Goal: Task Accomplishment & Management: Manage account settings

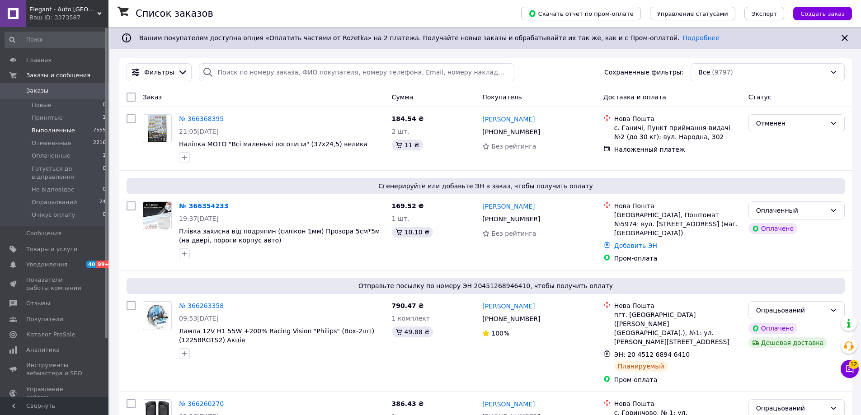
click at [61, 132] on span "Выполненные" at bounding box center [53, 131] width 43 height 8
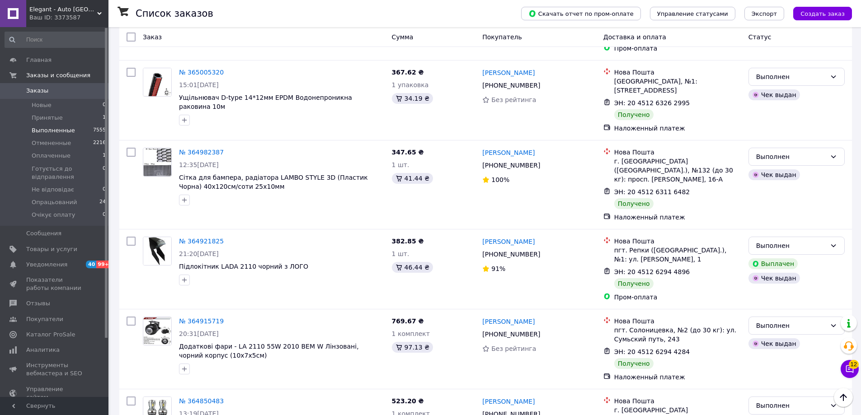
scroll to position [1359, 0]
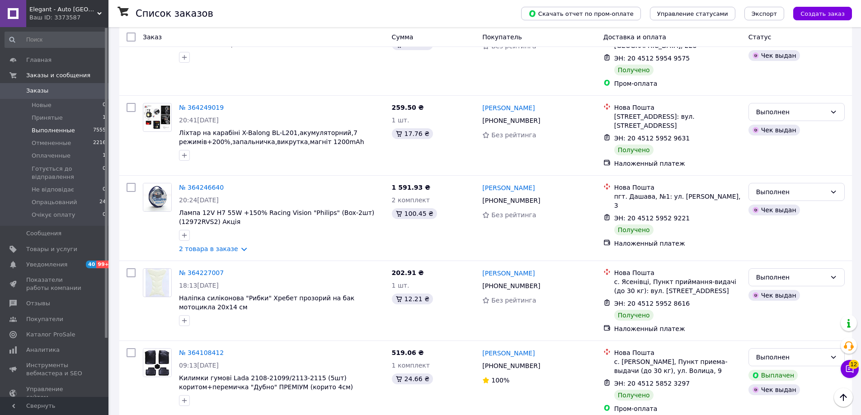
scroll to position [1386, 0]
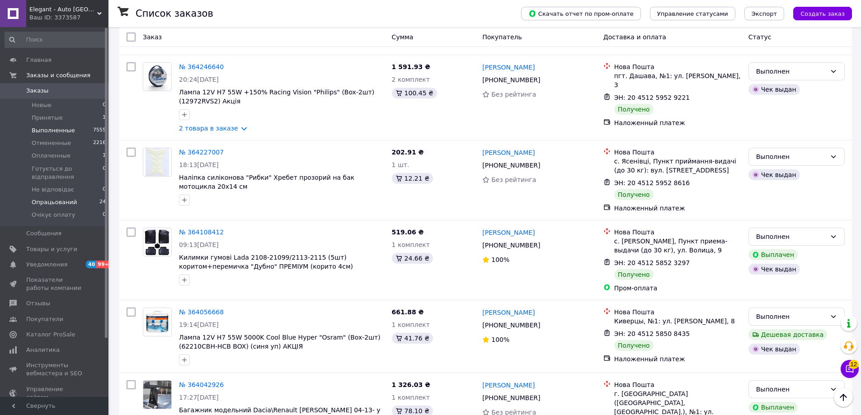
click at [56, 203] on span "Опрацьований" at bounding box center [54, 202] width 45 height 8
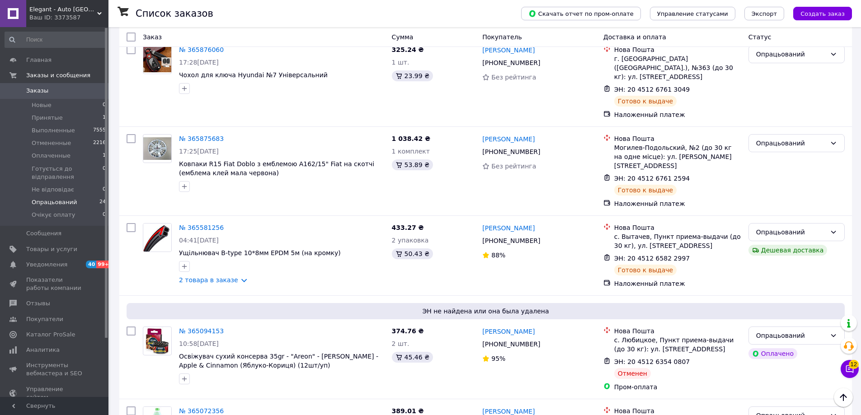
scroll to position [1544, 0]
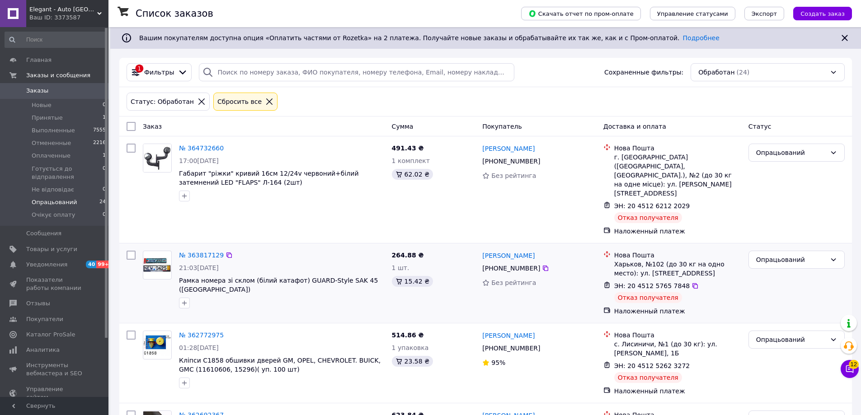
scroll to position [96, 0]
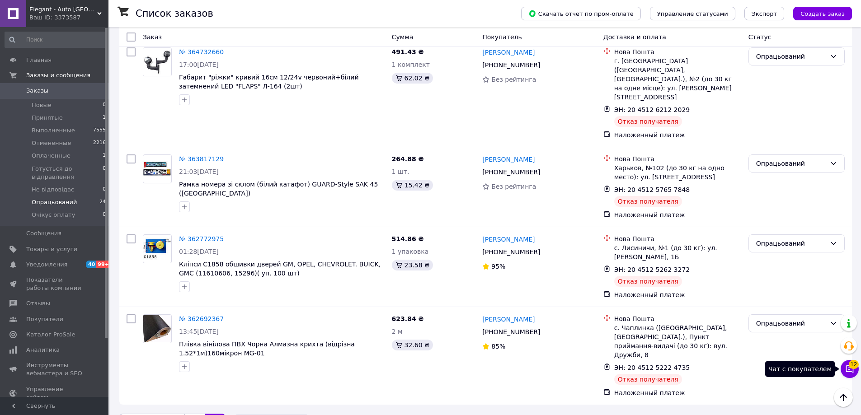
click at [850, 369] on icon at bounding box center [849, 369] width 9 height 9
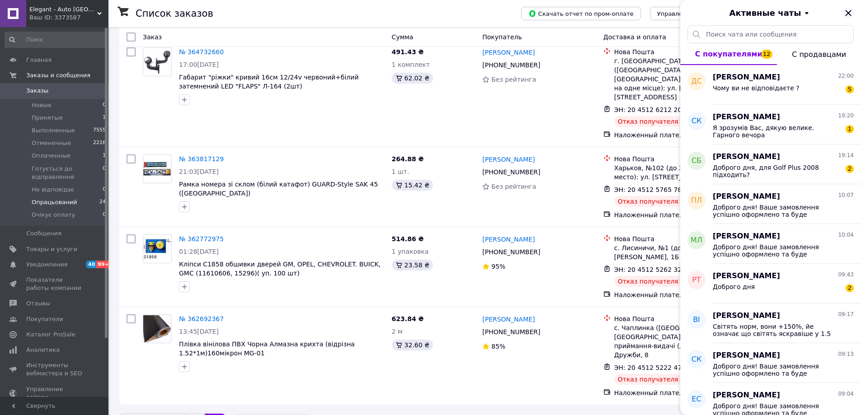
click at [846, 12] on icon "Закрыть" at bounding box center [848, 13] width 6 height 6
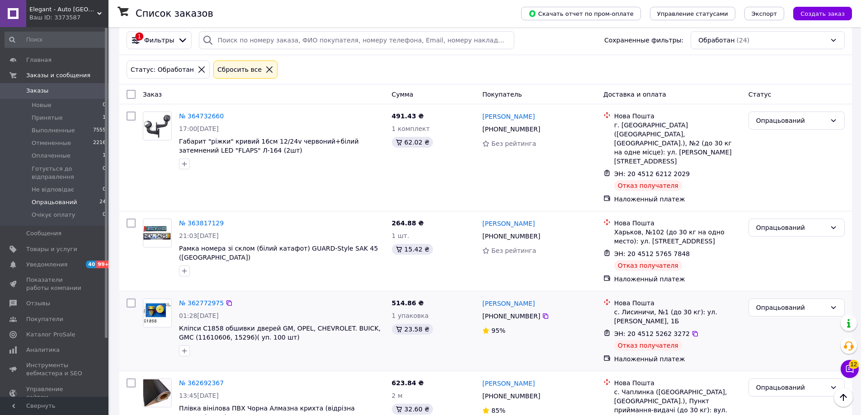
scroll to position [0, 0]
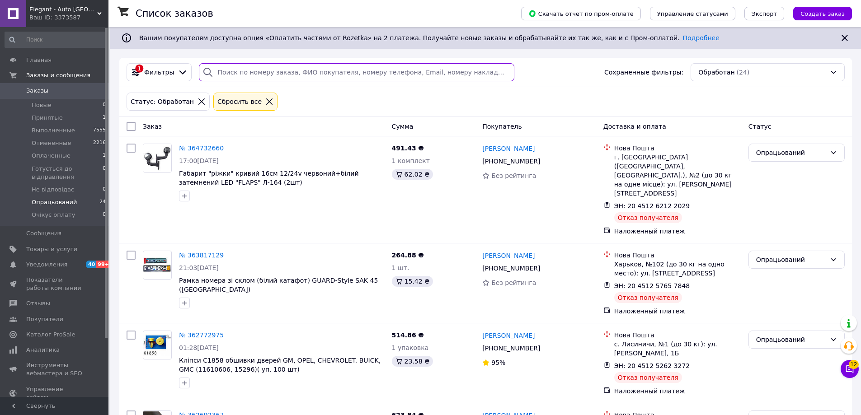
click at [288, 81] on input "search" at bounding box center [356, 72] width 315 height 18
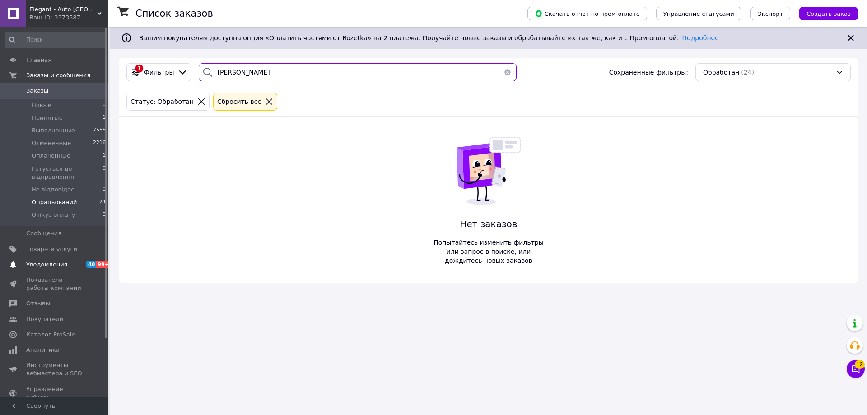
type input "[PERSON_NAME]"
click at [34, 265] on span "Уведомления" at bounding box center [46, 265] width 41 height 8
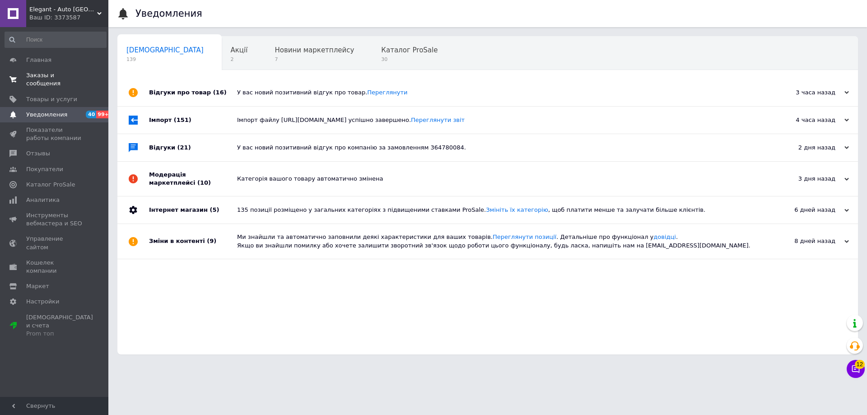
click at [66, 70] on link "Заказы и сообщения 0 0" at bounding box center [55, 79] width 111 height 23
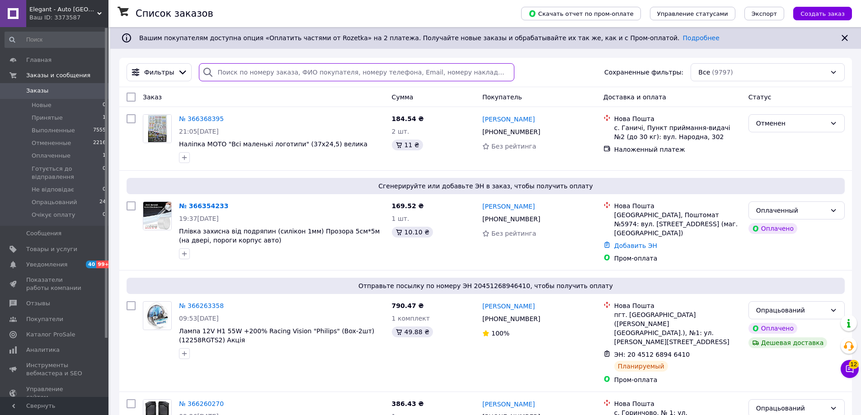
click at [248, 75] on input "search" at bounding box center [356, 72] width 315 height 18
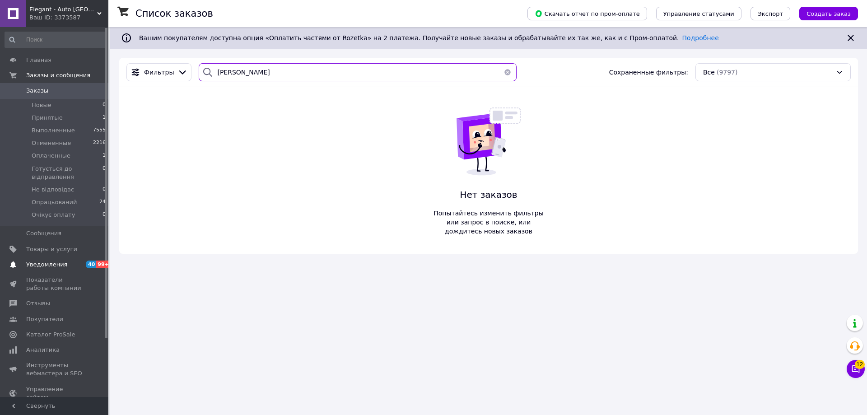
type input "[PERSON_NAME]"
click at [60, 262] on span "Уведомления" at bounding box center [46, 265] width 41 height 8
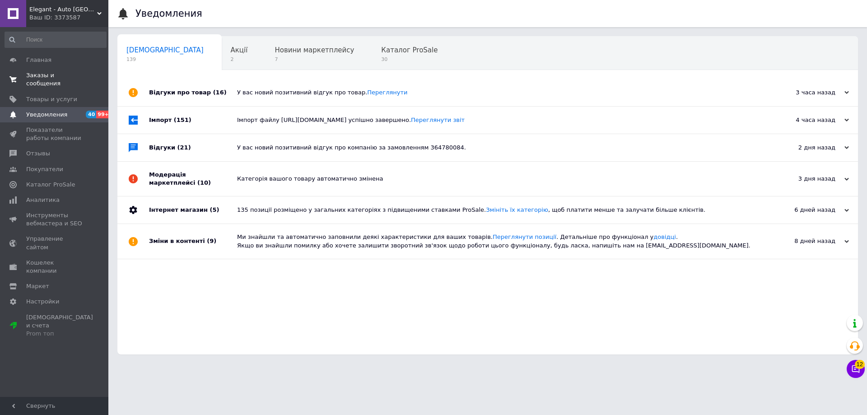
click at [52, 71] on span "Заказы и сообщения" at bounding box center [54, 79] width 57 height 16
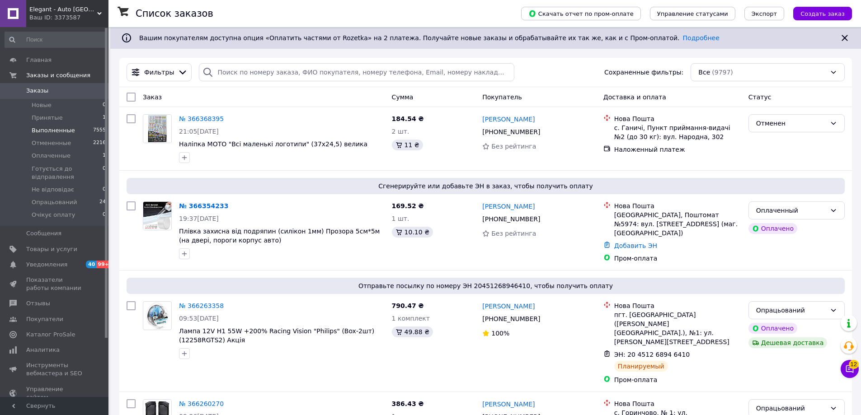
click at [51, 136] on li "Выполненные 7555" at bounding box center [55, 130] width 111 height 13
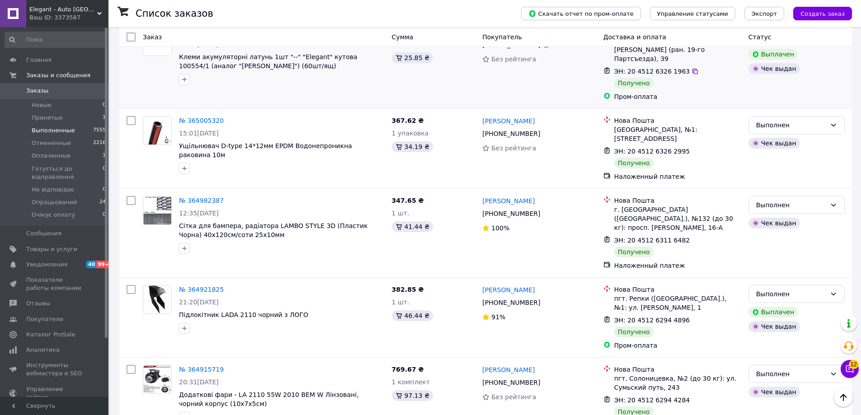
scroll to position [1359, 0]
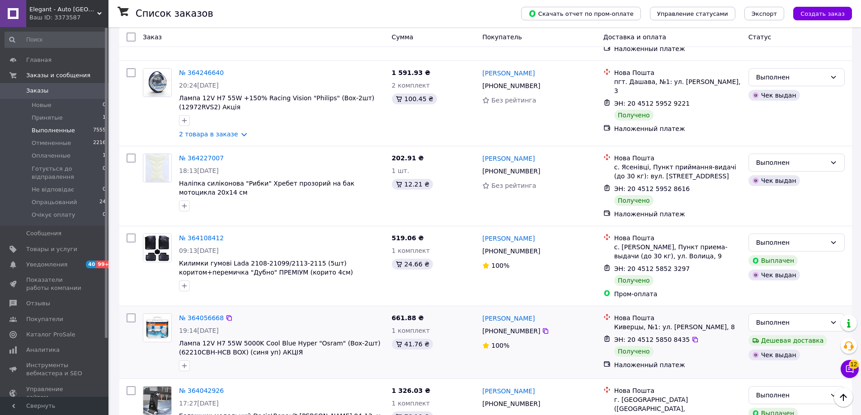
scroll to position [1386, 0]
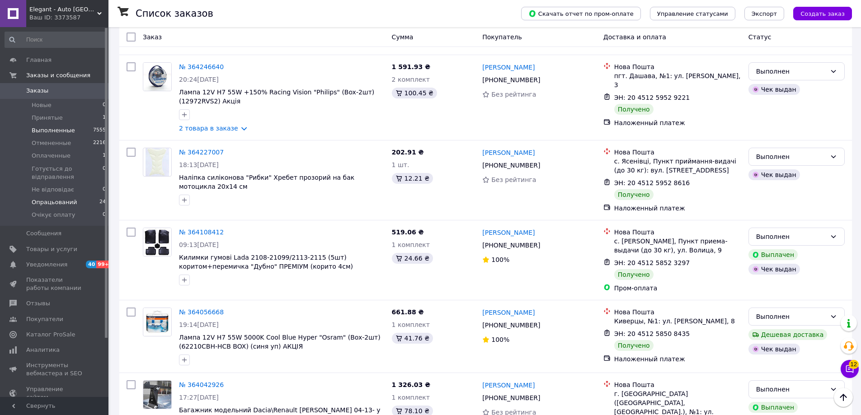
click at [70, 200] on span "Опрацьований" at bounding box center [54, 202] width 45 height 8
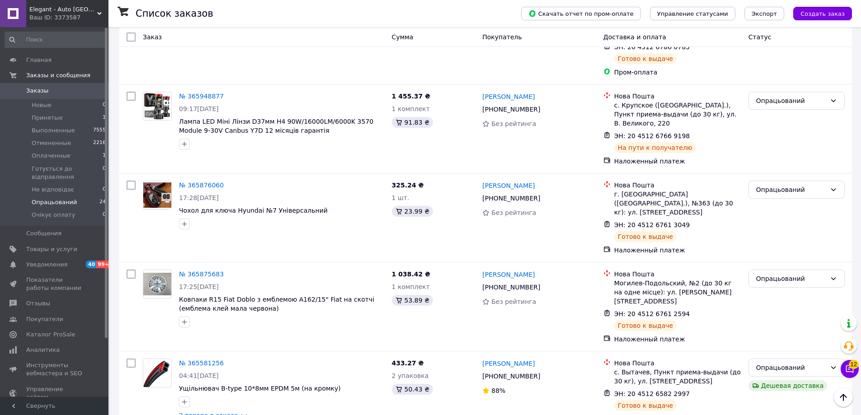
scroll to position [1544, 0]
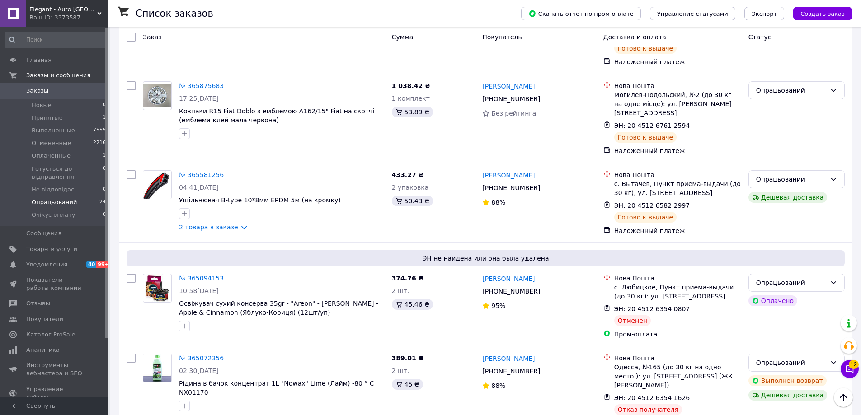
click at [856, 370] on button "Чат с покупателем 12" at bounding box center [849, 369] width 18 height 18
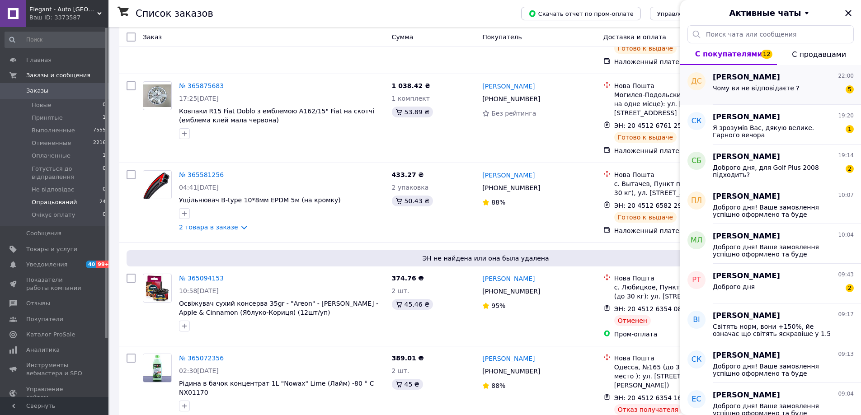
click at [721, 88] on span "Чому ви не відповідаєте ?" at bounding box center [755, 87] width 87 height 7
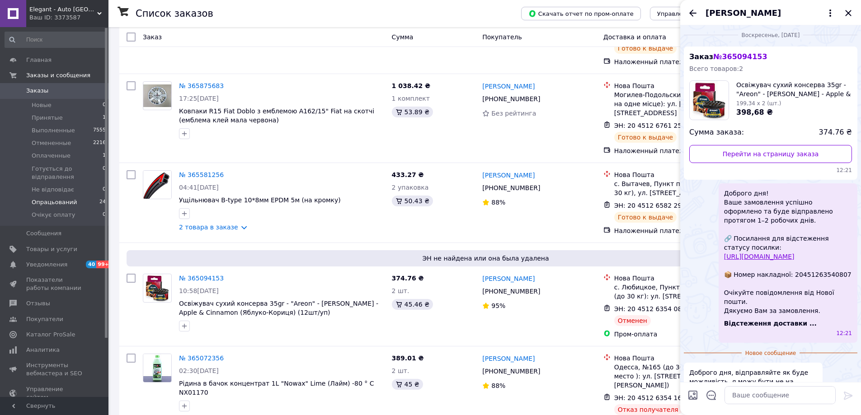
scroll to position [0, 0]
click at [723, 61] on span "№ 365094153" at bounding box center [740, 59] width 54 height 9
drag, startPoint x: 758, startPoint y: 56, endPoint x: 717, endPoint y: 59, distance: 40.3
click at [717, 59] on div "Заказ № 365094153 Всего товаров: 2 Освіжувач сухий консерва 35gr - "Areon" - [P…" at bounding box center [770, 115] width 173 height 133
copy span "365094153"
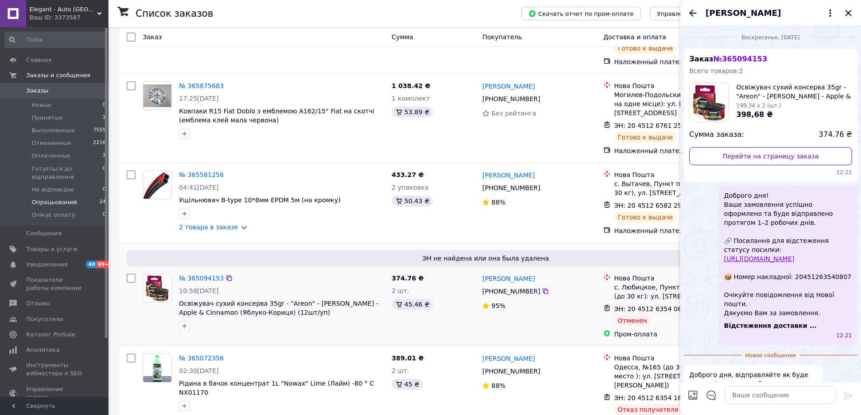
click at [453, 270] on div "374.76 ₴ 2 шт. 45.46 ₴" at bounding box center [433, 306] width 91 height 72
click at [210, 275] on link "№ 365094153" at bounding box center [201, 278] width 45 height 7
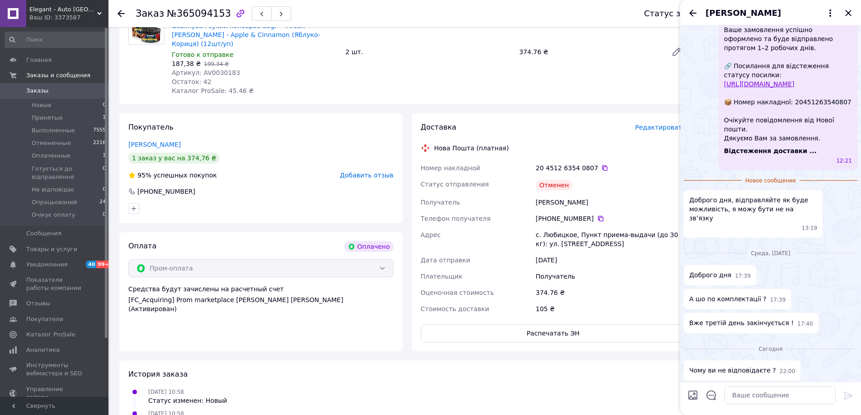
scroll to position [177, 0]
click at [849, 13] on icon "Закрыть" at bounding box center [848, 13] width 11 height 11
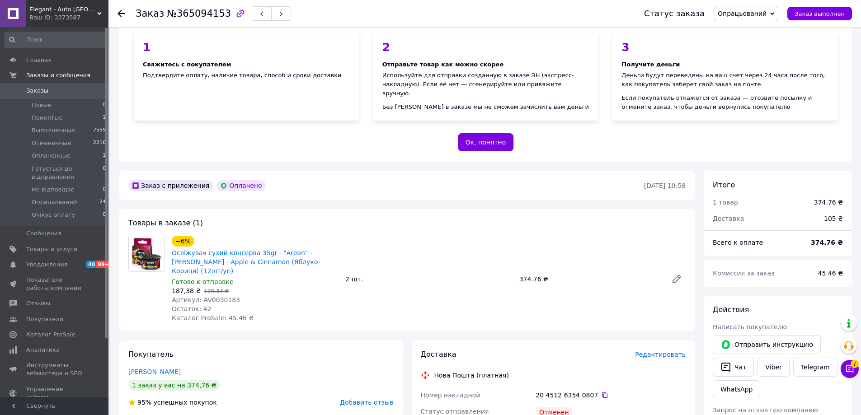
scroll to position [136, 0]
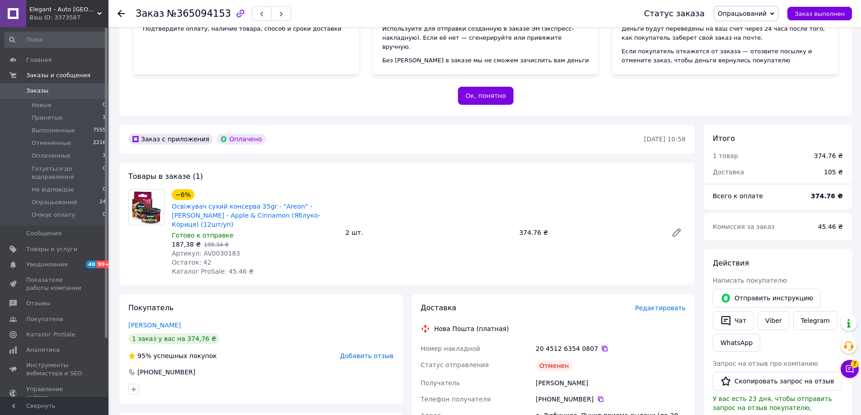
click at [602, 346] on icon at bounding box center [604, 348] width 5 height 5
click at [597, 396] on icon at bounding box center [600, 399] width 7 height 7
click at [857, 369] on button "Чат с покупателем 7" at bounding box center [849, 369] width 18 height 18
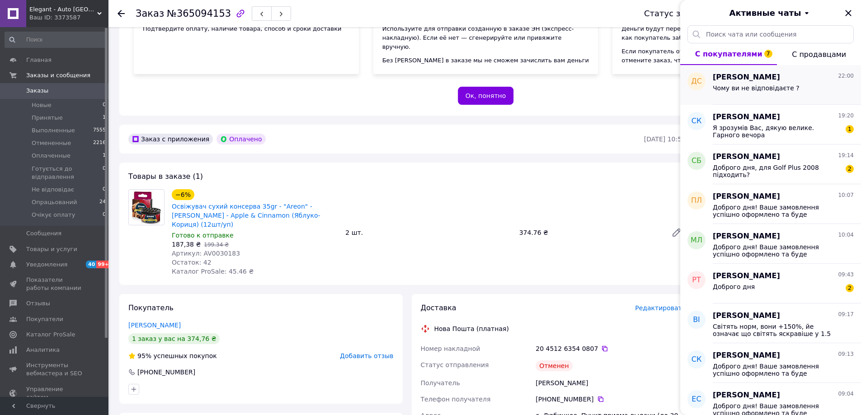
click at [745, 81] on span "[PERSON_NAME]" at bounding box center [745, 77] width 67 height 10
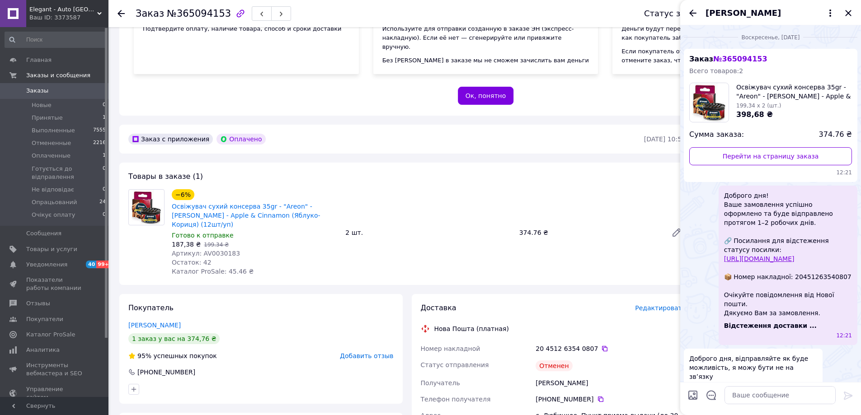
scroll to position [161, 0]
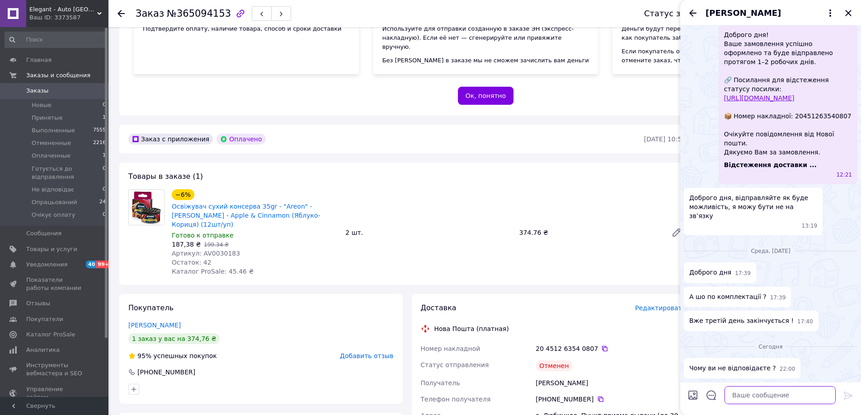
click at [758, 395] on textarea at bounding box center [779, 395] width 111 height 18
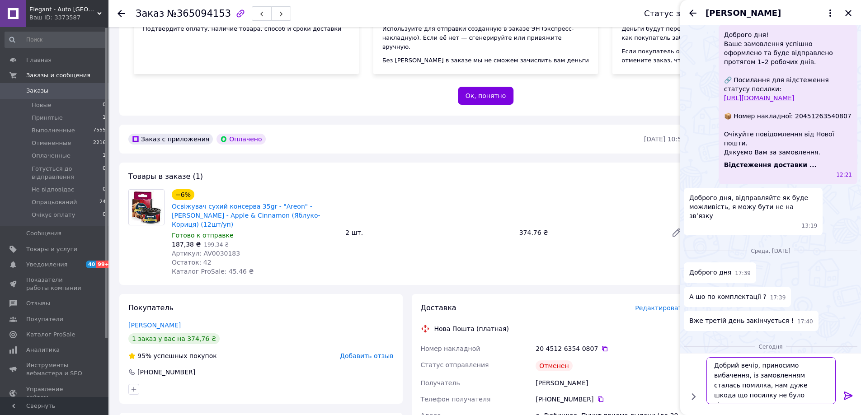
type textarea "Добрий вечір, приносимо вибачення, із замовленням сталась помилка, нам дуже шко…"
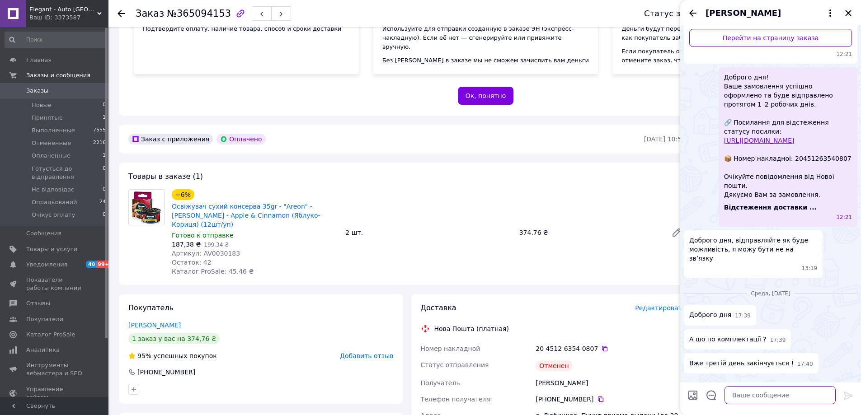
scroll to position [212, 0]
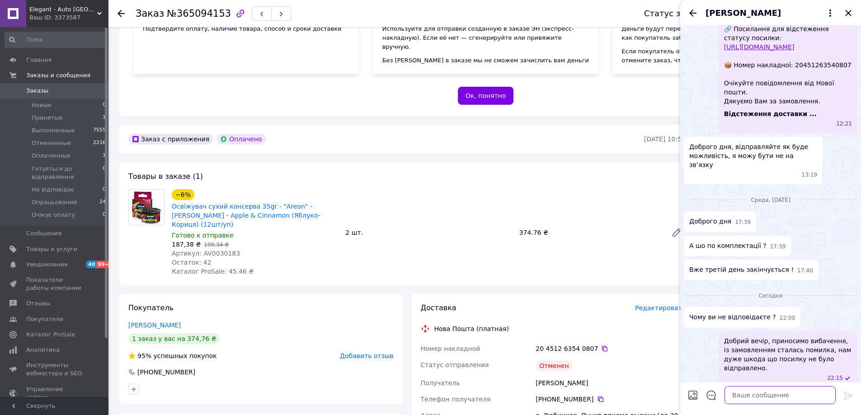
click at [775, 396] on textarea at bounding box center [779, 395] width 111 height 18
click at [601, 345] on icon at bounding box center [604, 348] width 7 height 7
click at [755, 394] on textarea at bounding box center [779, 395] width 111 height 18
type textarea "Якщо для Вас буде актуально, доставка за наш рахунок"
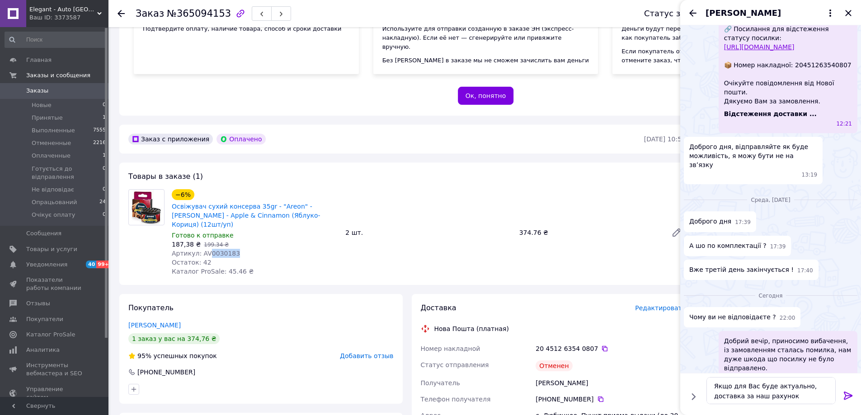
drag, startPoint x: 240, startPoint y: 242, endPoint x: 206, endPoint y: 245, distance: 34.9
click at [206, 249] on div "Артикул: AV0030183" at bounding box center [255, 253] width 166 height 9
copy span "0030183"
click at [850, 395] on icon at bounding box center [847, 396] width 9 height 8
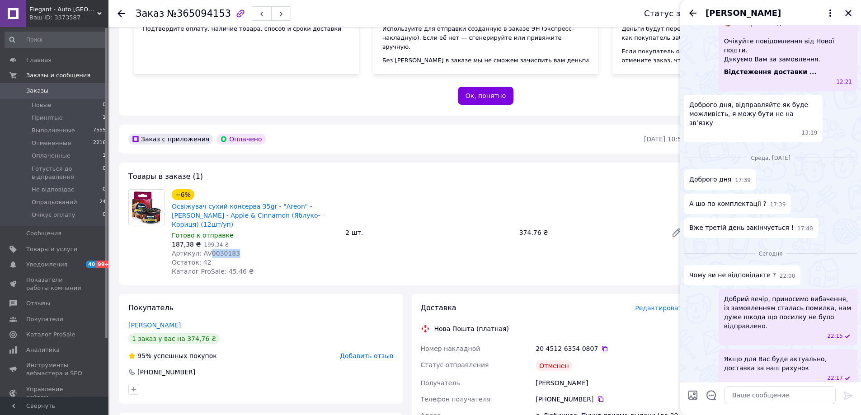
click at [849, 13] on icon "Закрыть" at bounding box center [848, 13] width 6 height 6
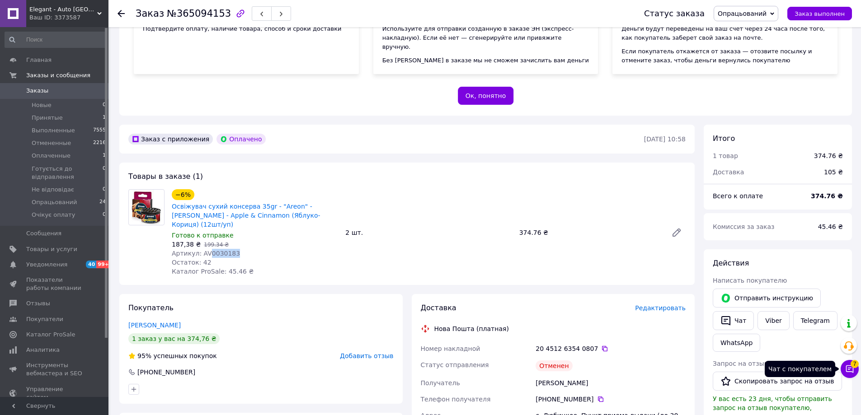
click at [852, 366] on span "7" at bounding box center [854, 364] width 8 height 8
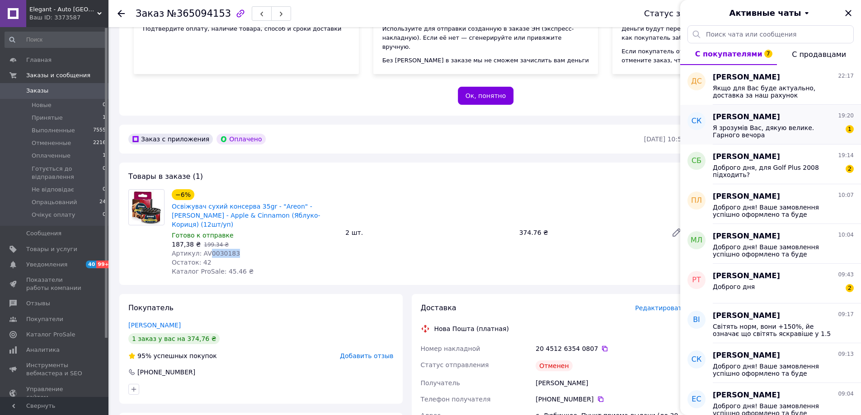
click at [750, 130] on span "Я зрозумів Вас, дякую велике. Гарного вечора" at bounding box center [776, 131] width 128 height 14
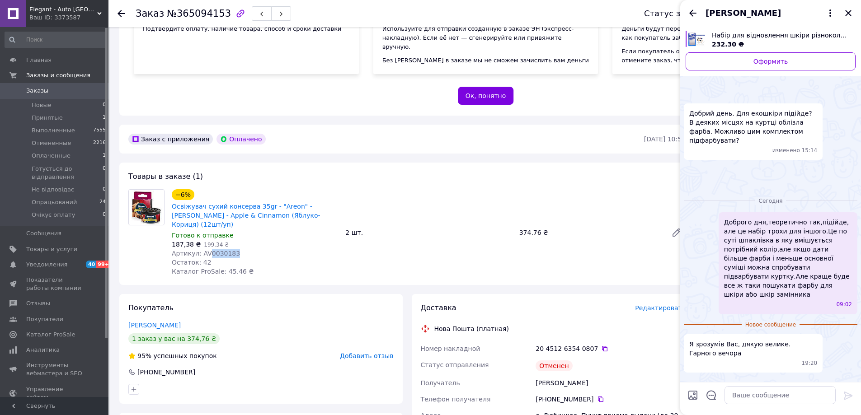
scroll to position [229, 0]
click at [690, 8] on icon "Назад" at bounding box center [692, 13] width 11 height 11
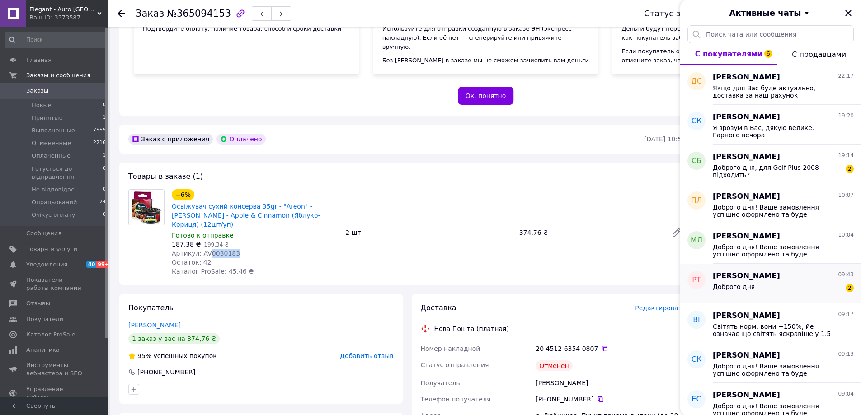
click at [818, 297] on div "[PERSON_NAME] 09:43 Доброго дня 2" at bounding box center [786, 284] width 148 height 40
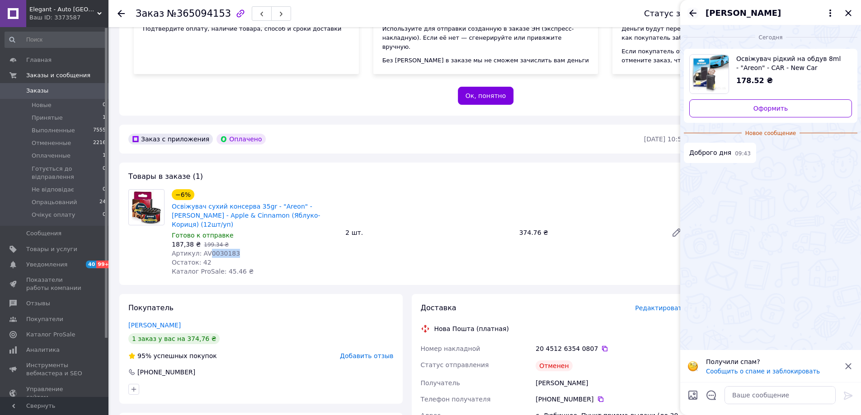
click at [693, 12] on icon "Назад" at bounding box center [692, 13] width 11 height 11
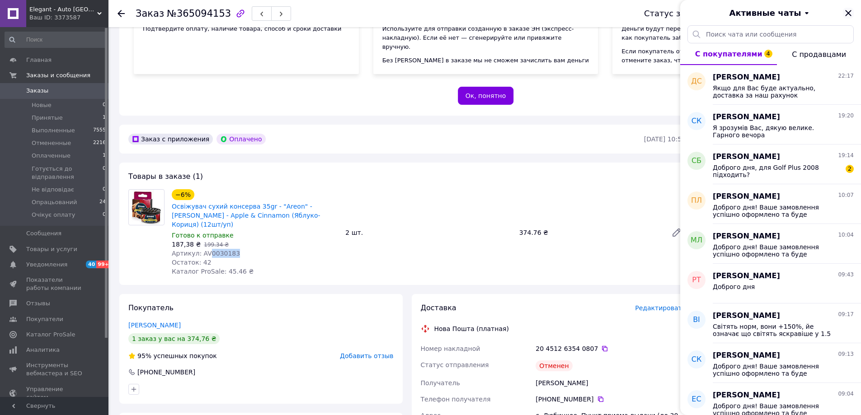
click at [851, 11] on icon "Закрыть" at bounding box center [848, 13] width 6 height 6
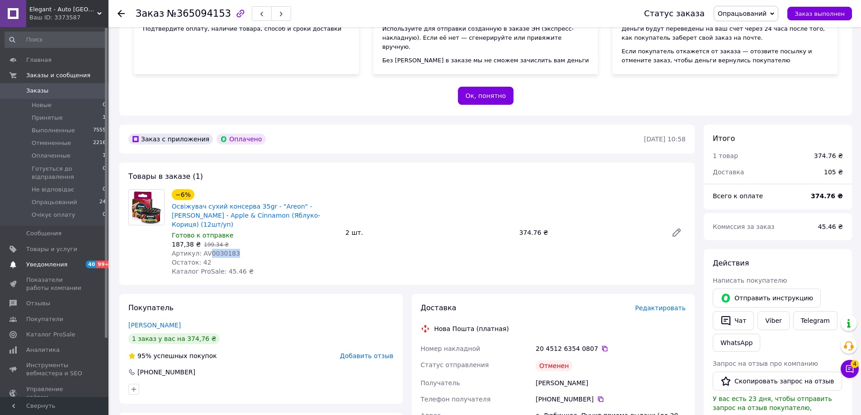
click at [63, 264] on span "Уведомления" at bounding box center [54, 265] width 57 height 8
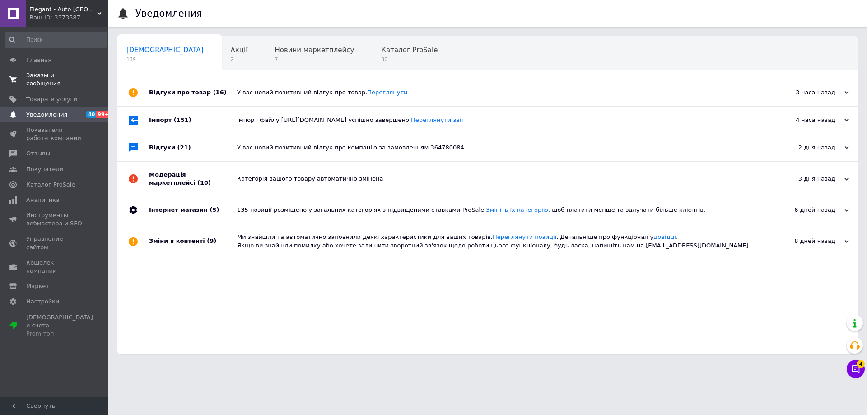
click at [53, 74] on span "Заказы и сообщения" at bounding box center [54, 79] width 57 height 16
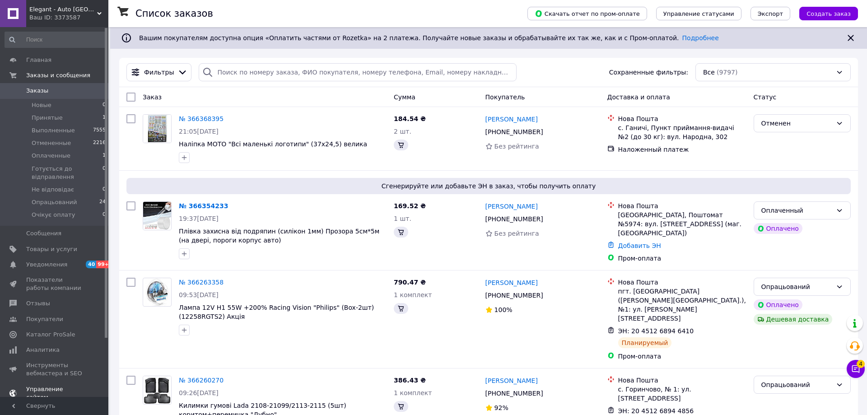
click at [52, 305] on span "Отзывы" at bounding box center [54, 304] width 57 height 8
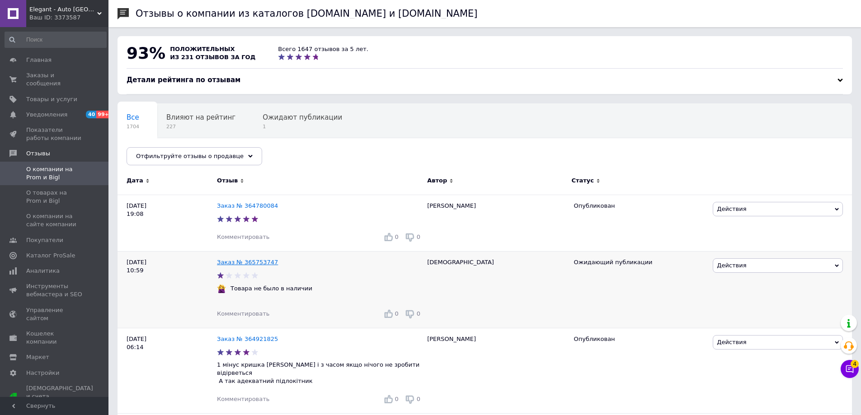
click at [262, 259] on link "Заказ № 365753747" at bounding box center [247, 262] width 61 height 7
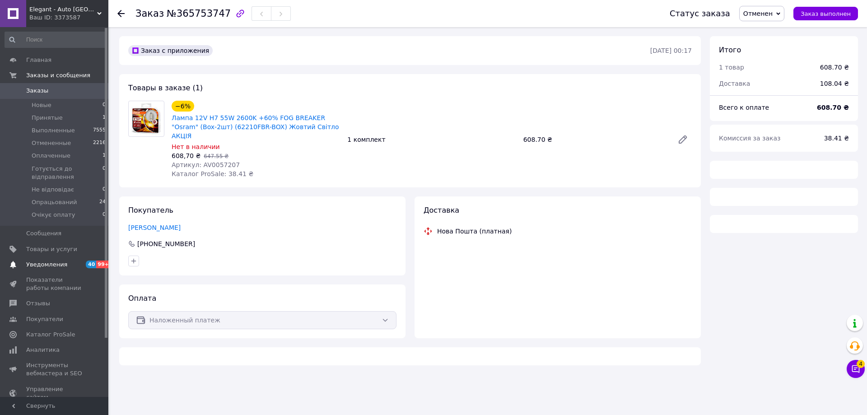
click at [55, 267] on span "Уведомления" at bounding box center [46, 265] width 41 height 8
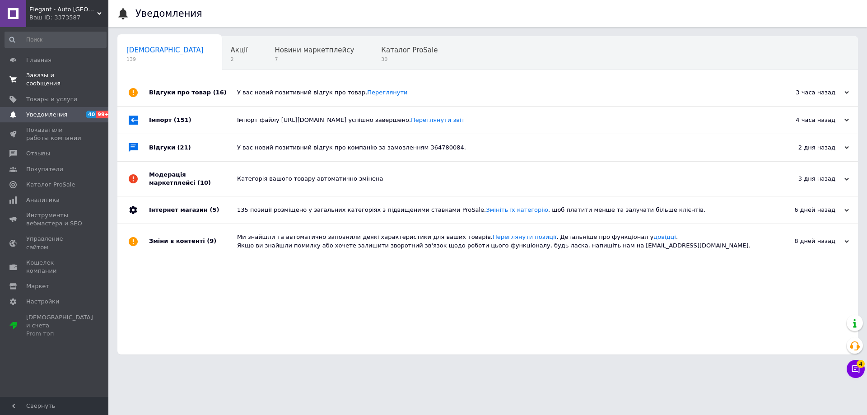
click at [62, 72] on span "Заказы и сообщения" at bounding box center [54, 79] width 57 height 16
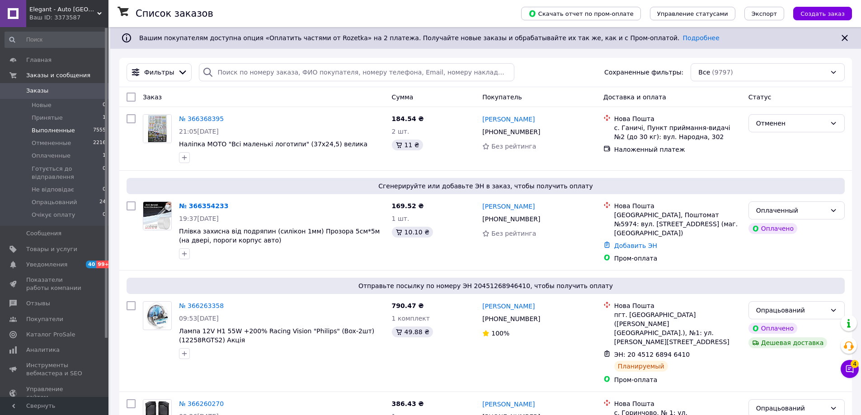
click at [57, 125] on li "Выполненные 7555" at bounding box center [55, 130] width 111 height 13
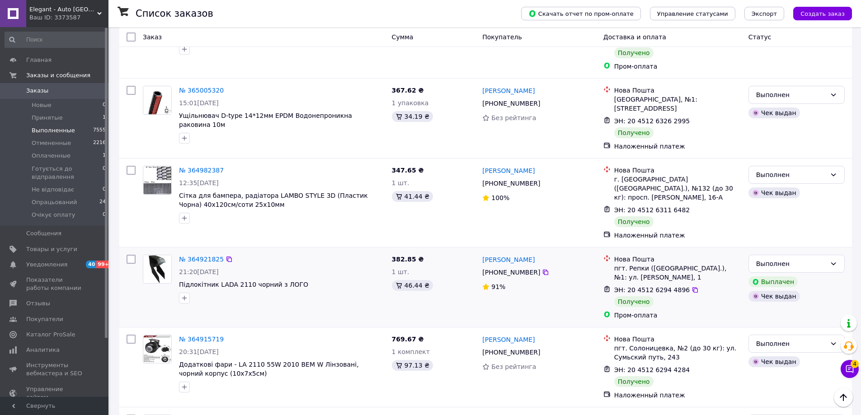
scroll to position [1359, 0]
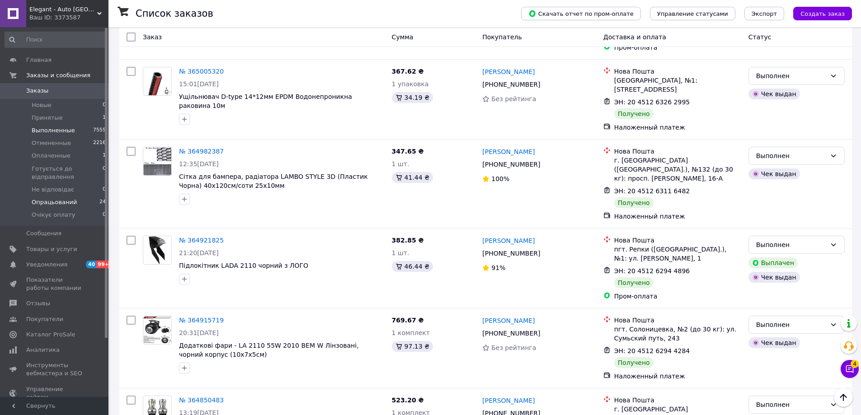
click at [70, 205] on span "Опрацьований" at bounding box center [54, 202] width 45 height 8
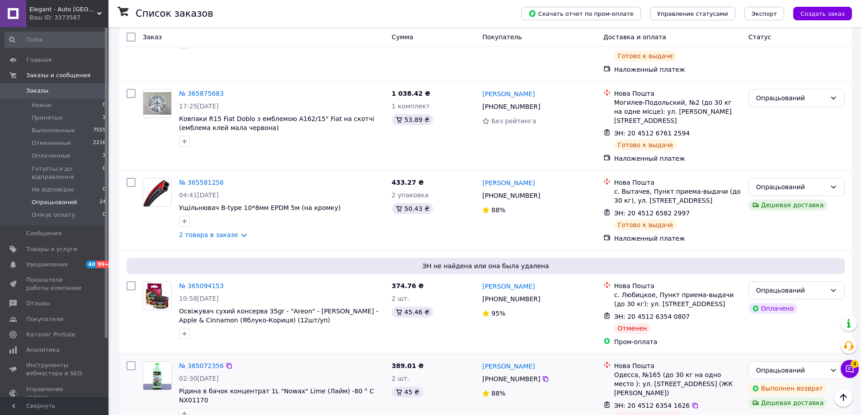
scroll to position [1544, 0]
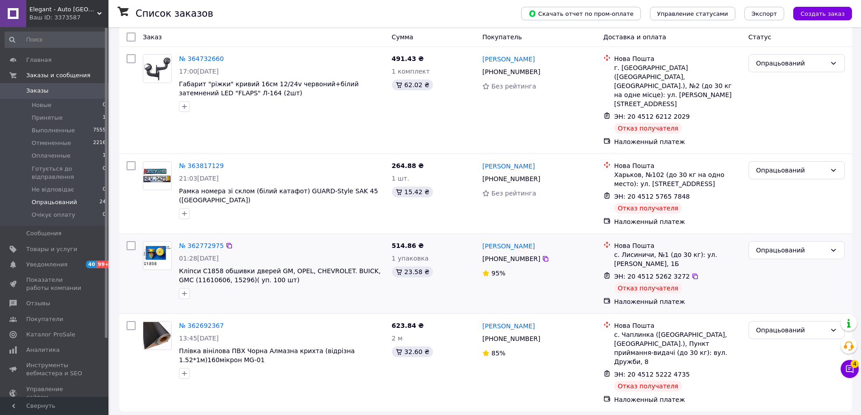
scroll to position [96, 0]
